Goal: Task Accomplishment & Management: Manage account settings

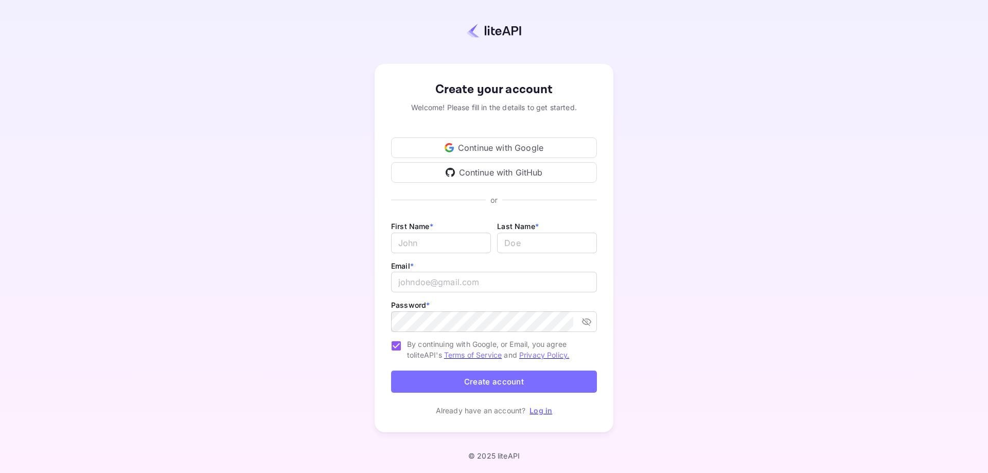
drag, startPoint x: 542, startPoint y: 245, endPoint x: 550, endPoint y: 232, distance: 15.3
click at [540, 410] on link "Log in" at bounding box center [540, 410] width 23 height 9
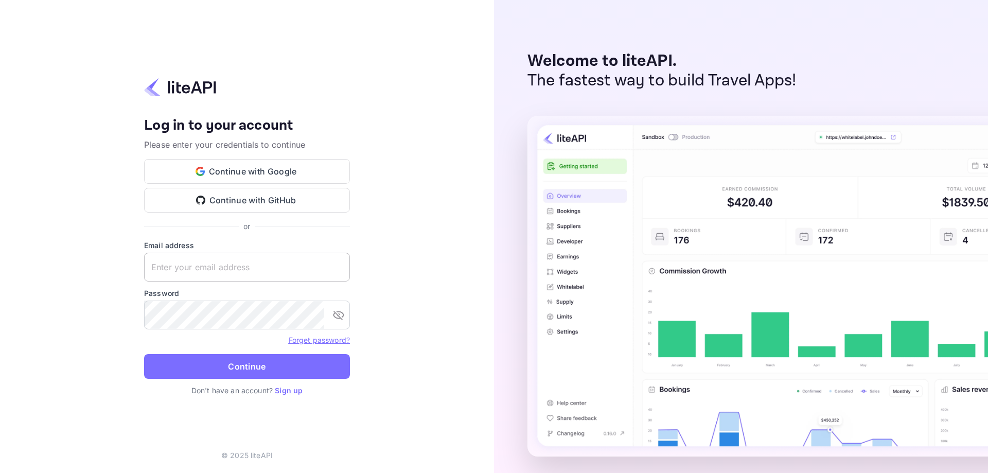
click at [293, 269] on input "text" at bounding box center [247, 267] width 206 height 29
click at [209, 267] on input "text" at bounding box center [247, 267] width 206 height 29
paste input "siyerip388@futurejs.com"
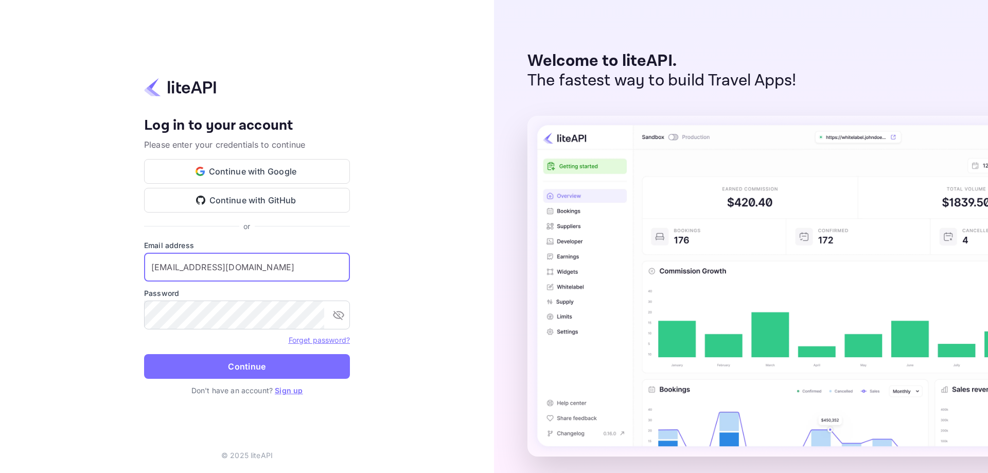
type input "siyerip388@futurejs.com"
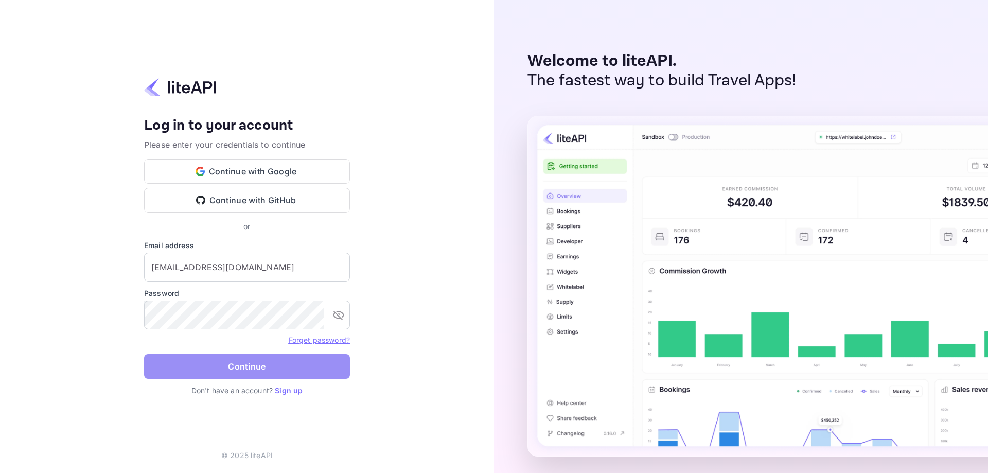
click at [250, 357] on button "Continue" at bounding box center [247, 366] width 206 height 25
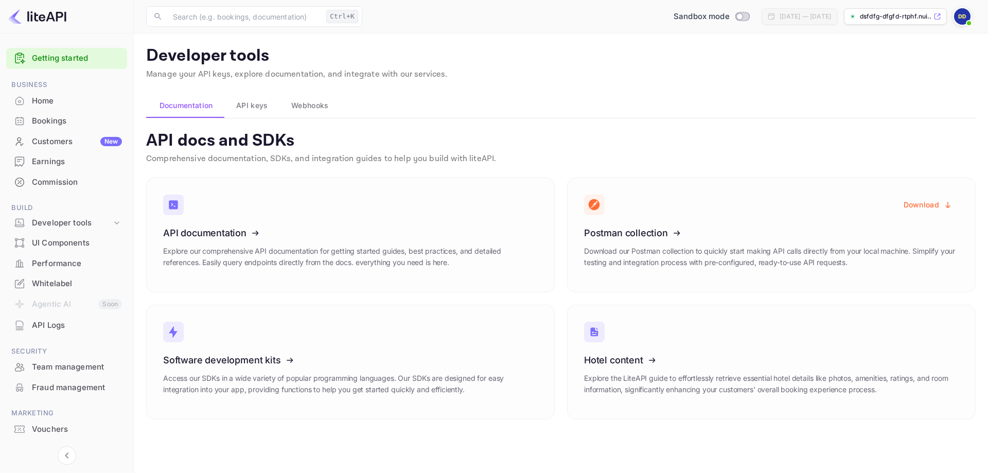
click at [57, 329] on div "API Logs" at bounding box center [77, 326] width 90 height 12
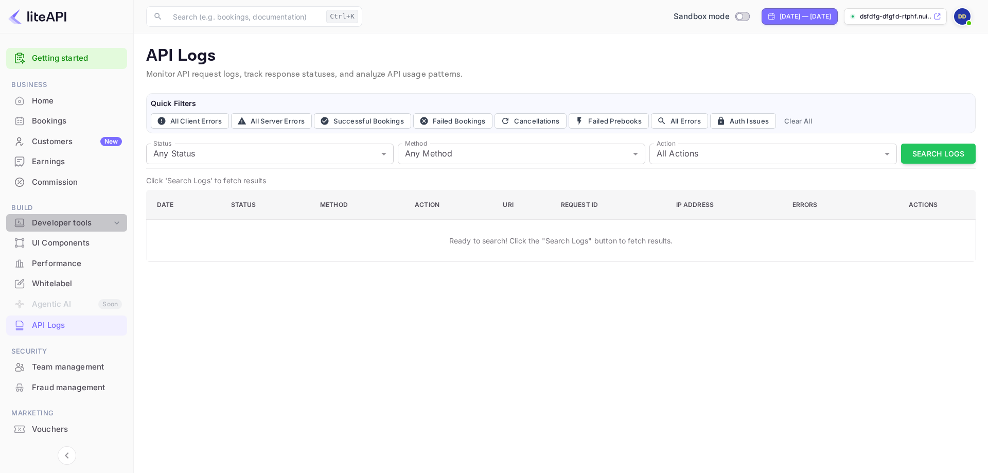
click at [84, 220] on div "Developer tools" at bounding box center [72, 223] width 80 height 12
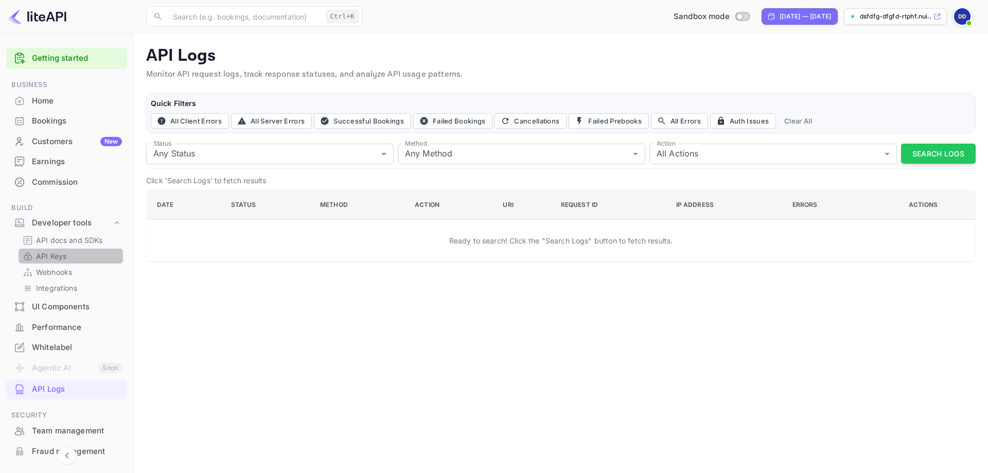
click at [59, 257] on p "API Keys" at bounding box center [51, 256] width 30 height 11
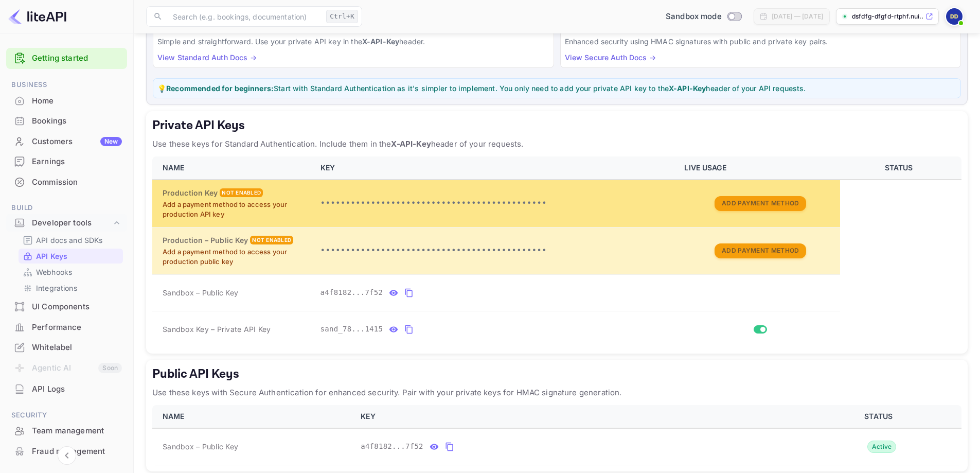
scroll to position [103, 0]
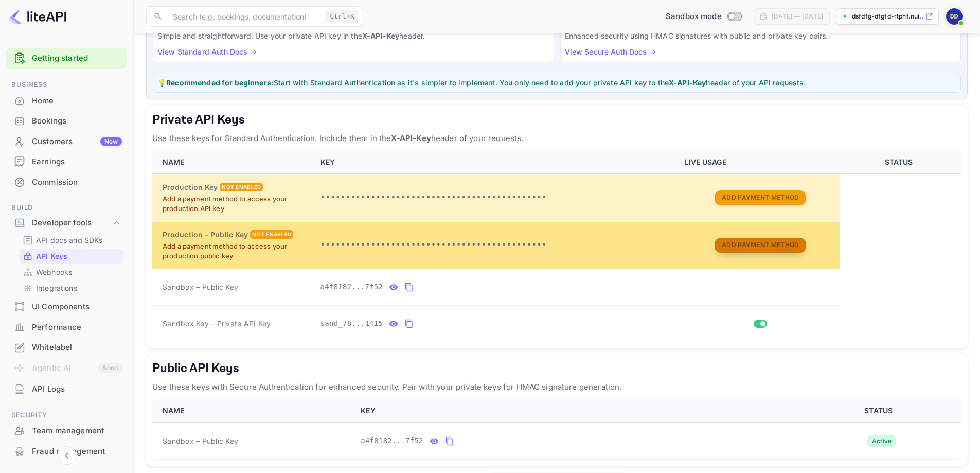
click at [782, 243] on button "Add Payment Method" at bounding box center [761, 245] width 92 height 15
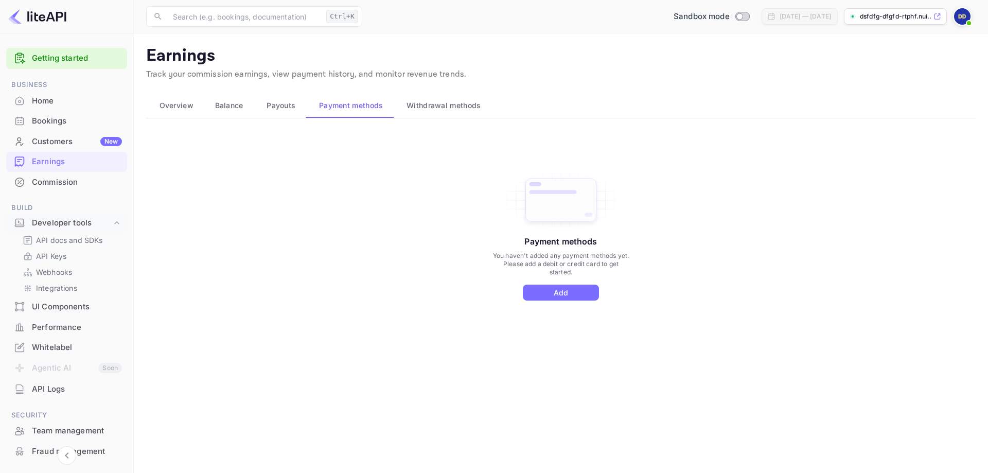
drag, startPoint x: 724, startPoint y: 226, endPoint x: 725, endPoint y: 221, distance: 5.8
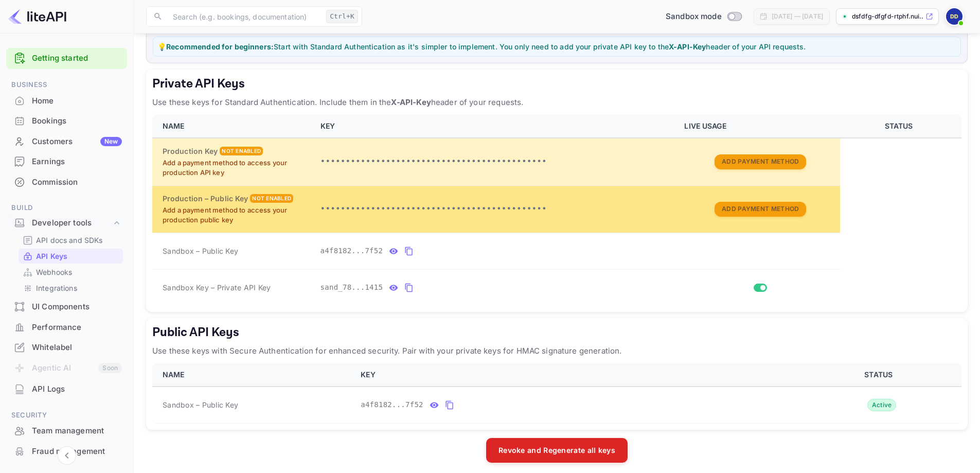
scroll to position [145, 0]
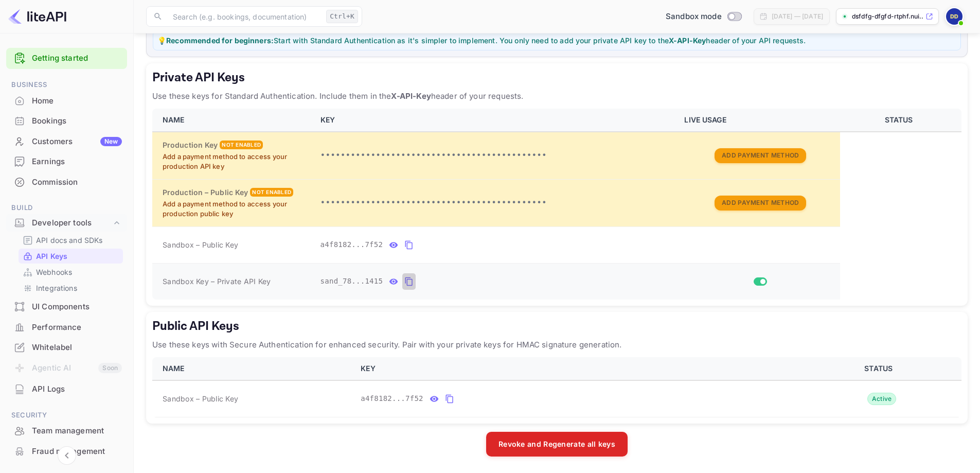
click at [405, 284] on icon "private api keys table" at bounding box center [408, 281] width 9 height 12
click at [391, 284] on icon "private api keys table" at bounding box center [393, 281] width 9 height 12
click at [405, 242] on icon "private api keys table" at bounding box center [408, 245] width 7 height 9
